Goal: Navigation & Orientation: Find specific page/section

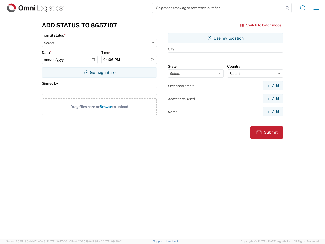
click at [218, 8] on input "search" at bounding box center [217, 8] width 131 height 10
click at [287, 8] on icon at bounding box center [287, 8] width 7 height 7
click at [302, 8] on icon at bounding box center [302, 8] width 8 height 8
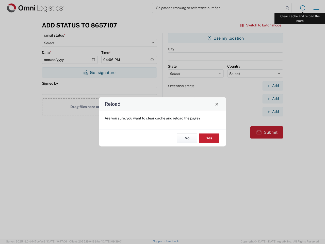
click at [316, 8] on div "Reload Are you sure, you want to clear cache and reload the page? No Yes" at bounding box center [162, 122] width 325 height 244
click at [260, 25] on div "Reload Are you sure, you want to clear cache and reload the page? No Yes" at bounding box center [162, 122] width 325 height 244
click at [99, 72] on div "Reload Are you sure, you want to clear cache and reload the page? No Yes" at bounding box center [162, 122] width 325 height 244
click at [225, 38] on div "Reload Are you sure, you want to clear cache and reload the page? No Yes" at bounding box center [162, 122] width 325 height 244
click at [272, 85] on div "Reload Are you sure, you want to clear cache and reload the page? No Yes" at bounding box center [162, 122] width 325 height 244
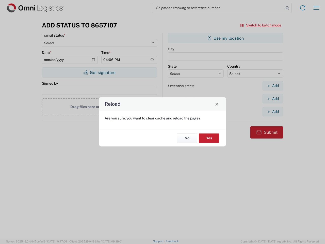
click at [272, 98] on div "Reload Are you sure, you want to clear cache and reload the page? No Yes" at bounding box center [162, 122] width 325 height 244
click at [272, 111] on div "Reload Are you sure, you want to clear cache and reload the page? No Yes" at bounding box center [162, 122] width 325 height 244
